Goal: Task Accomplishment & Management: Manage account settings

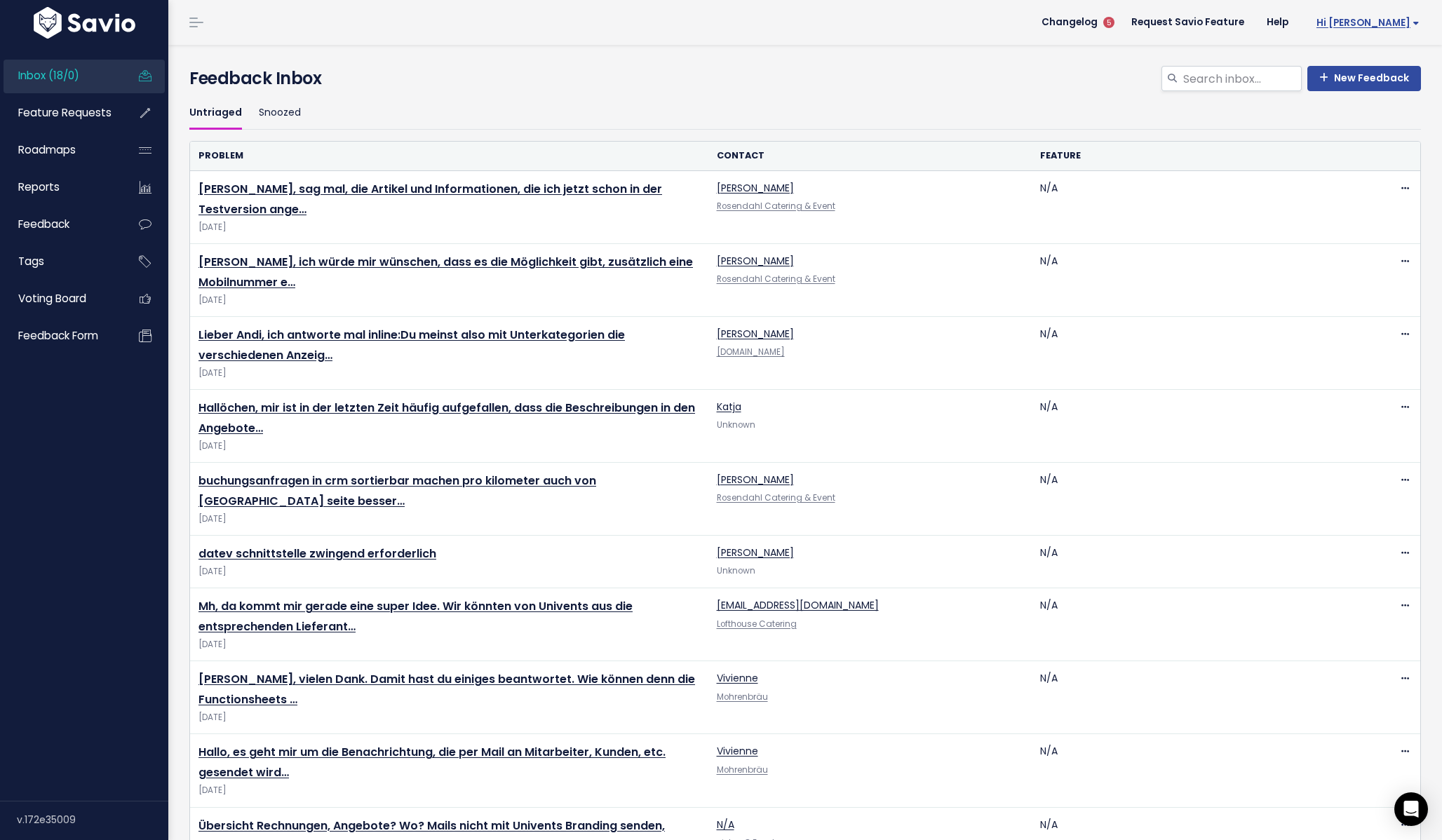
click at [1399, 28] on span "Hi [PERSON_NAME]" at bounding box center [1368, 23] width 103 height 10
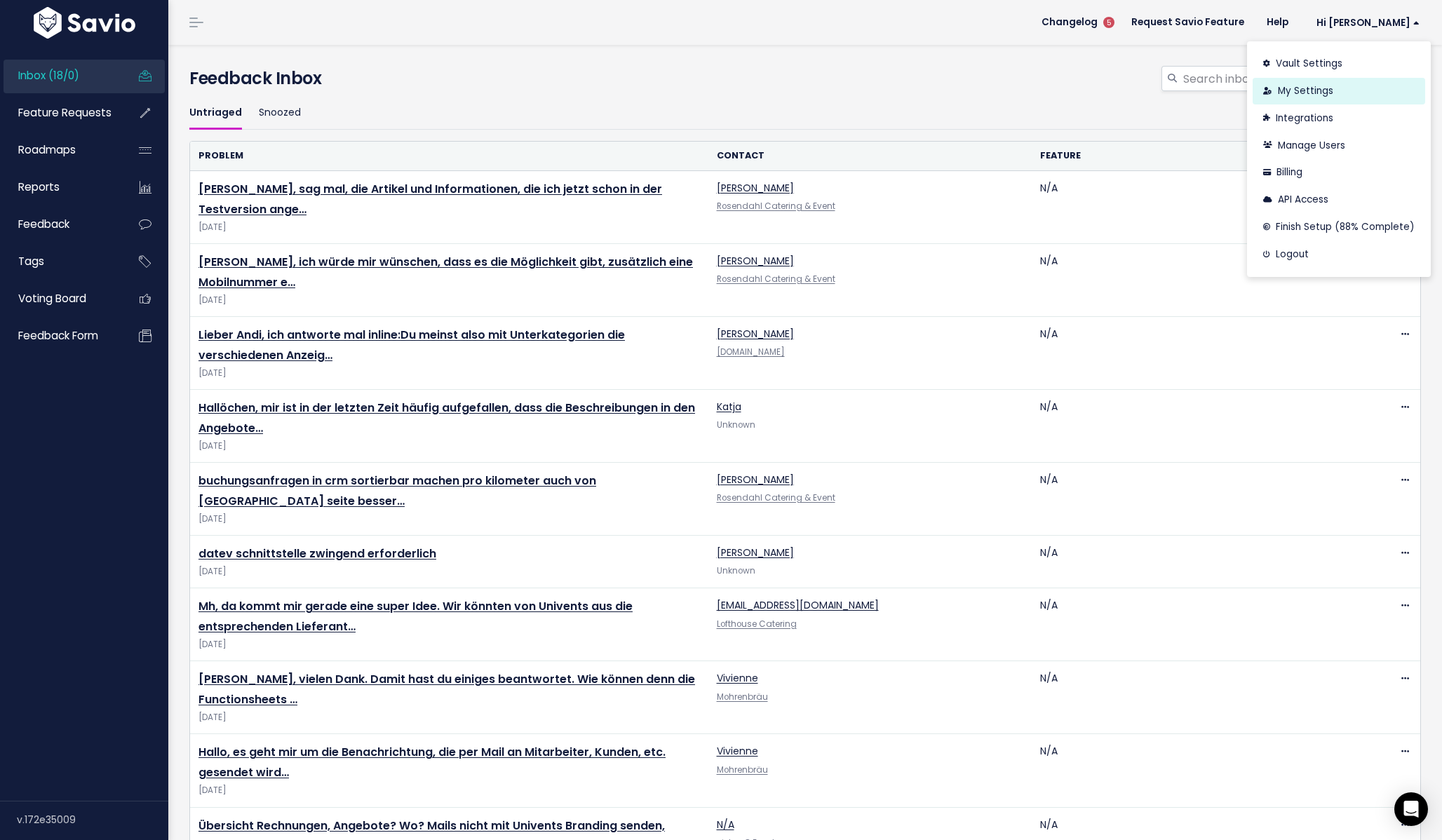
click at [1329, 91] on link "My Settings" at bounding box center [1339, 92] width 173 height 28
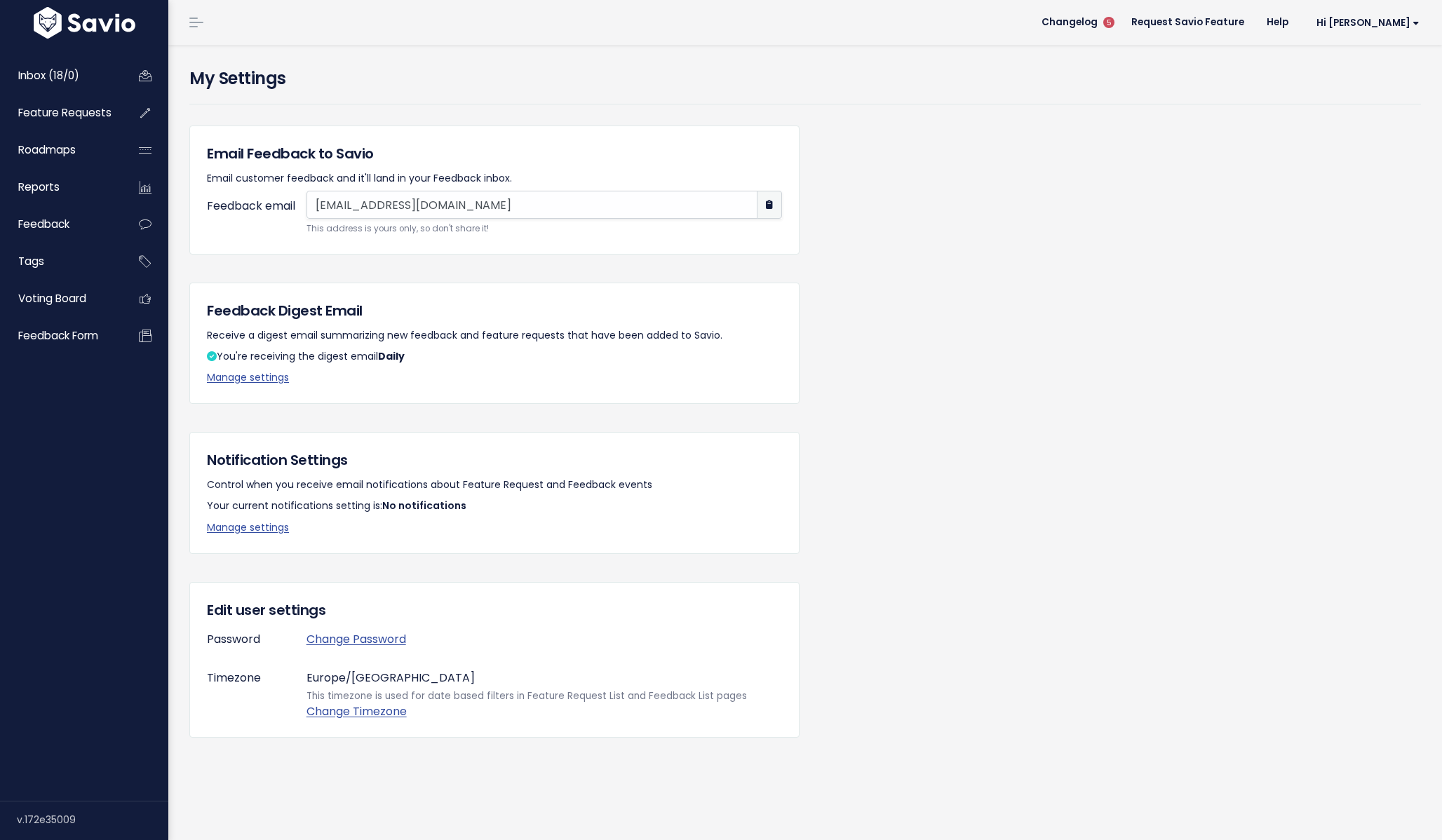
click at [352, 212] on input "[EMAIL_ADDRESS][DOMAIN_NAME]" at bounding box center [532, 205] width 451 height 28
click at [445, 207] on input "[EMAIL_ADDRESS][DOMAIN_NAME]" at bounding box center [532, 205] width 451 height 28
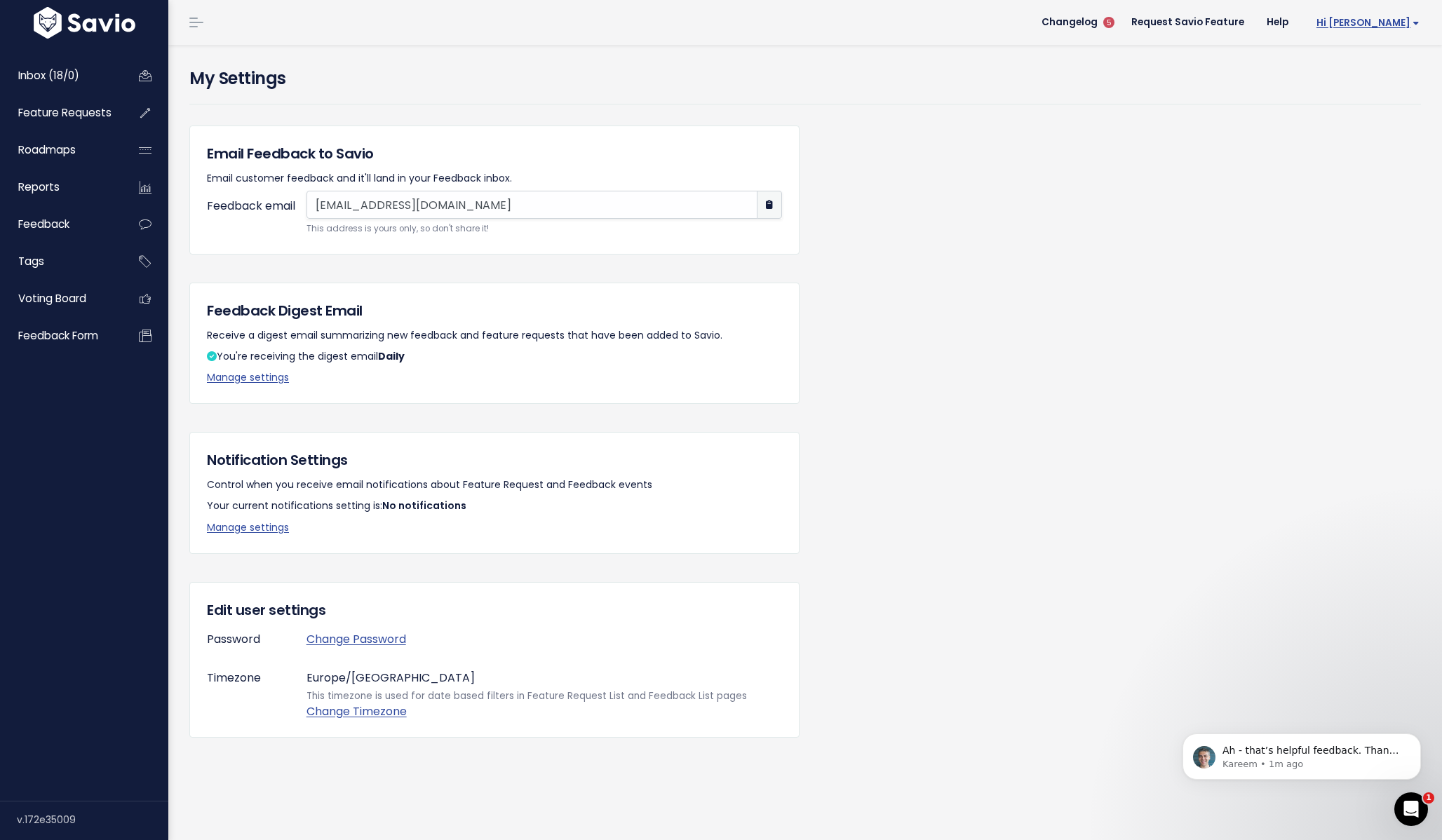
click at [1397, 30] on link "Hi [PERSON_NAME]" at bounding box center [1365, 23] width 131 height 22
click at [1370, 121] on link "Integrations" at bounding box center [1373, 118] width 103 height 28
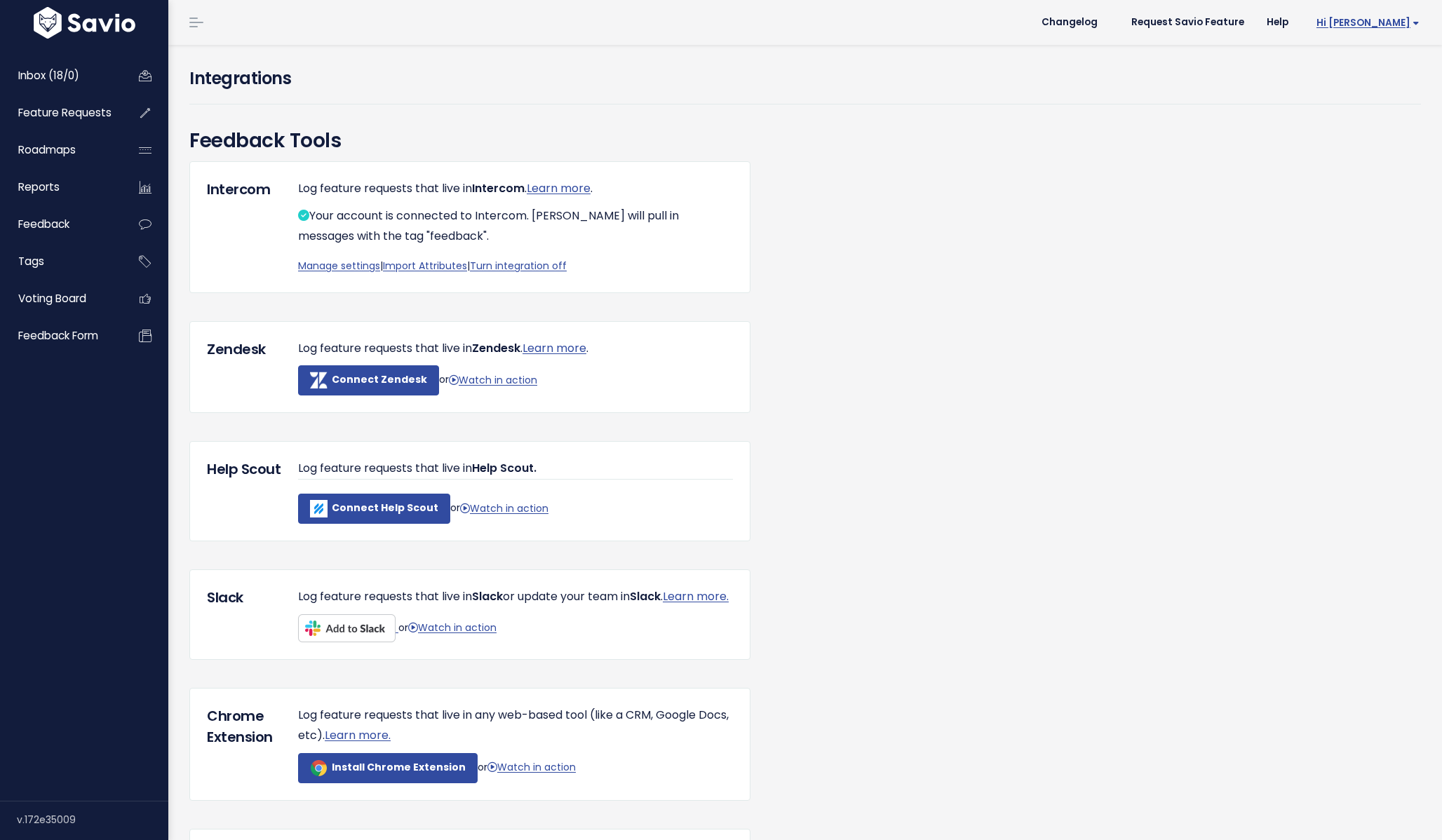
click at [1393, 27] on span "Hi [PERSON_NAME]" at bounding box center [1368, 23] width 103 height 10
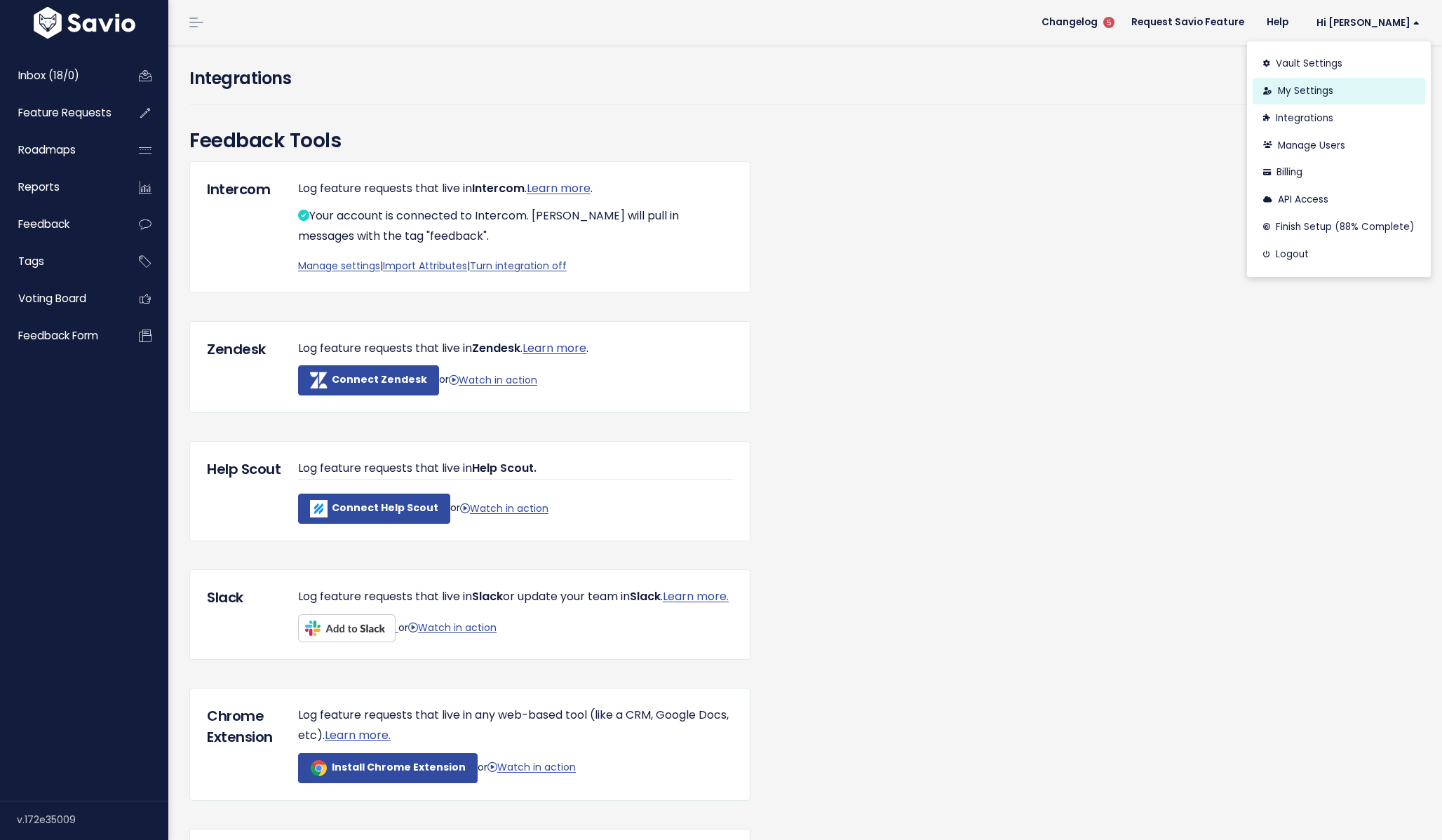
click at [1327, 89] on link "My Settings" at bounding box center [1339, 92] width 173 height 28
